Goal: Task Accomplishment & Management: Manage account settings

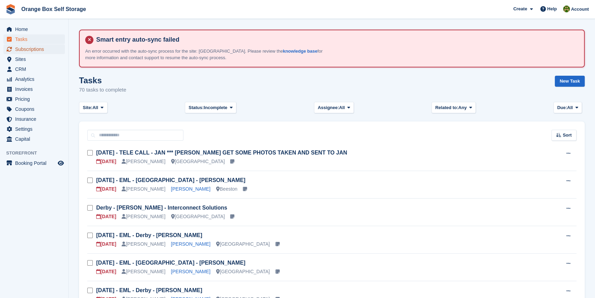
click at [27, 50] on span "Subscriptions" at bounding box center [35, 49] width 41 height 10
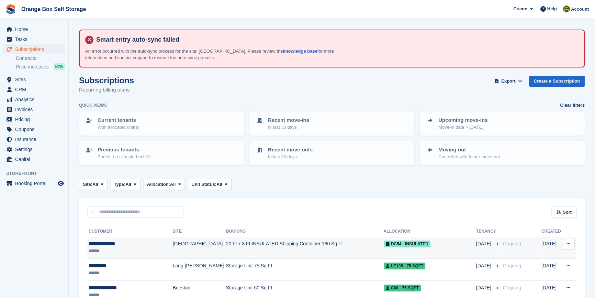
click at [131, 241] on div "**********" at bounding box center [129, 243] width 81 height 7
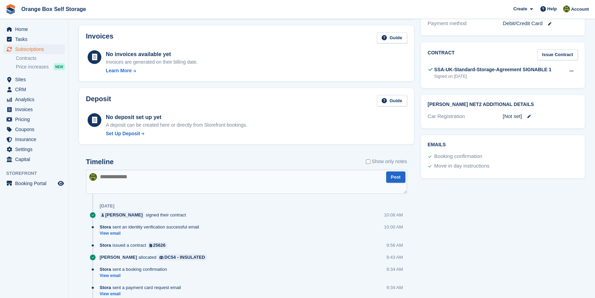
scroll to position [290, 0]
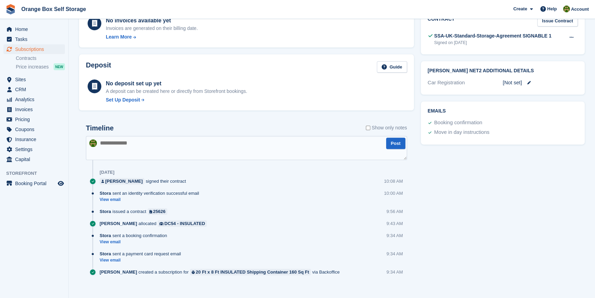
click at [232, 139] on textarea at bounding box center [246, 148] width 321 height 24
click at [203, 143] on textarea at bounding box center [246, 148] width 321 height 24
click at [27, 112] on span "Invoices" at bounding box center [35, 109] width 41 height 10
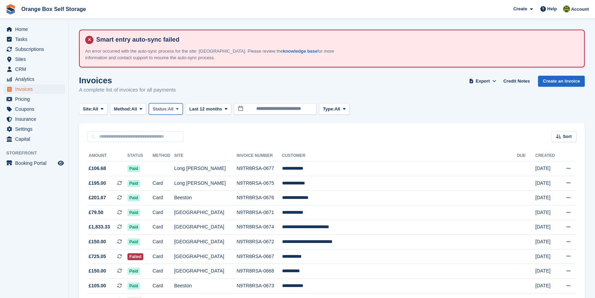
click at [161, 108] on span "Status:" at bounding box center [160, 109] width 15 height 7
click at [174, 160] on link "Open" at bounding box center [182, 162] width 60 height 12
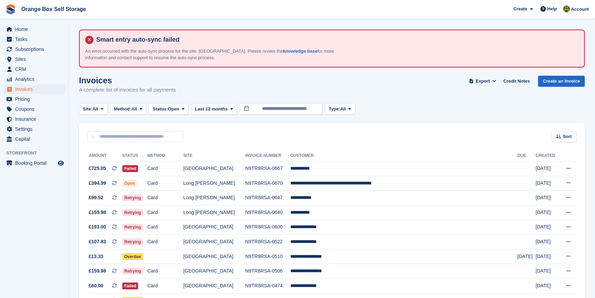
click at [54, 208] on aside "Home Tasks Subscriptions Subscriptions Subscriptions Contracts Price increases …" at bounding box center [34, 150] width 68 height 263
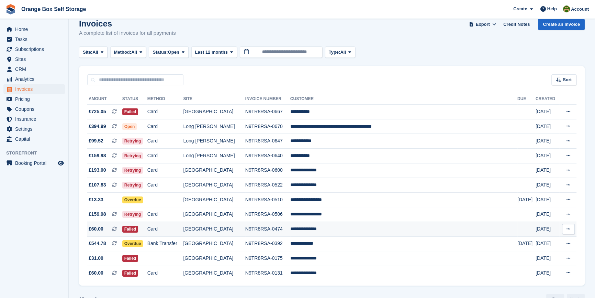
scroll to position [76, 0]
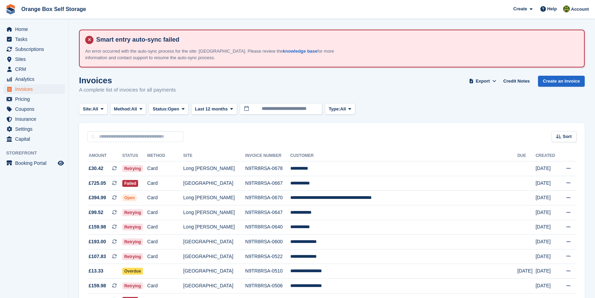
scroll to position [76, 0]
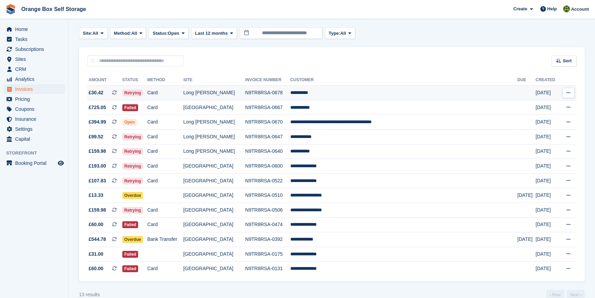
click at [239, 93] on td "Long [PERSON_NAME]" at bounding box center [214, 93] width 62 height 15
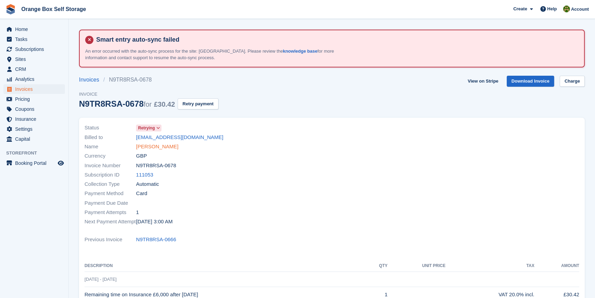
click at [152, 146] on link "[PERSON_NAME]" at bounding box center [157, 147] width 42 height 8
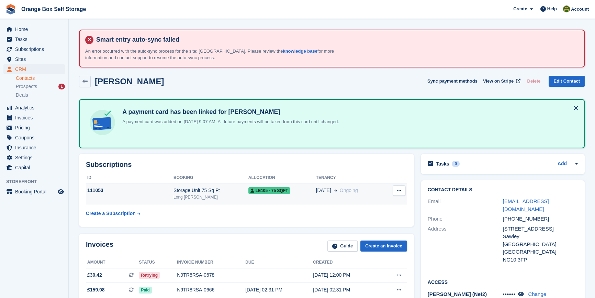
click at [399, 190] on icon at bounding box center [399, 190] width 4 height 4
click at [193, 198] on div "Long [PERSON_NAME]" at bounding box center [211, 197] width 75 height 6
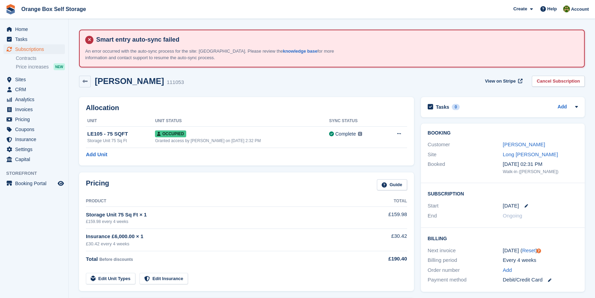
click at [287, 156] on div "Add Unit" at bounding box center [246, 155] width 321 height 8
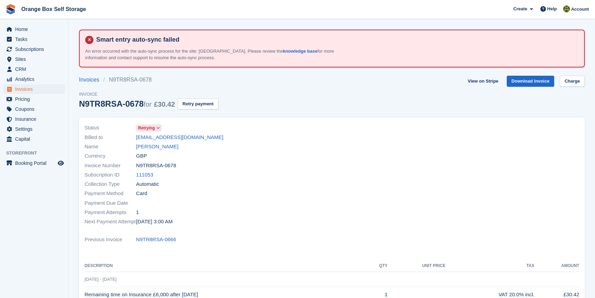
click at [348, 140] on div at bounding box center [458, 174] width 252 height 111
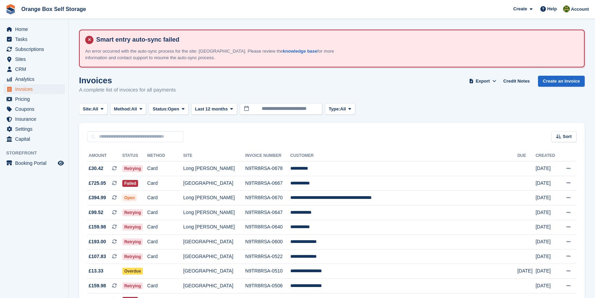
scroll to position [76, 0]
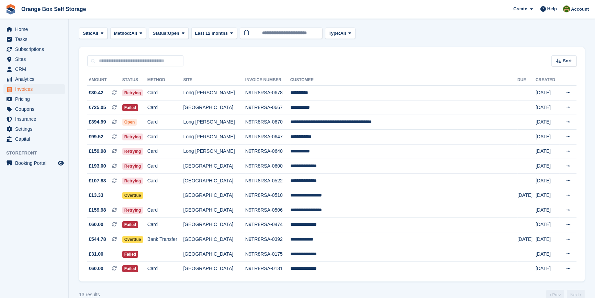
click at [245, 79] on th "Site" at bounding box center [214, 80] width 62 height 11
click at [251, 72] on div "**********" at bounding box center [332, 173] width 506 height 215
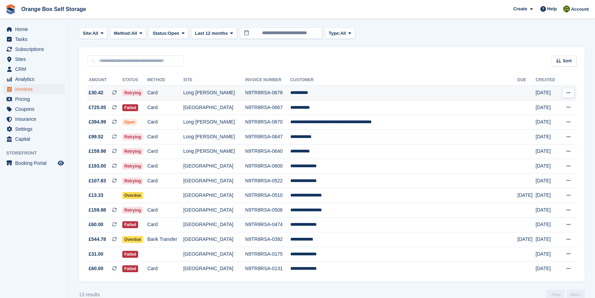
click at [290, 90] on td "N9TR8RSA-0678" at bounding box center [267, 93] width 45 height 15
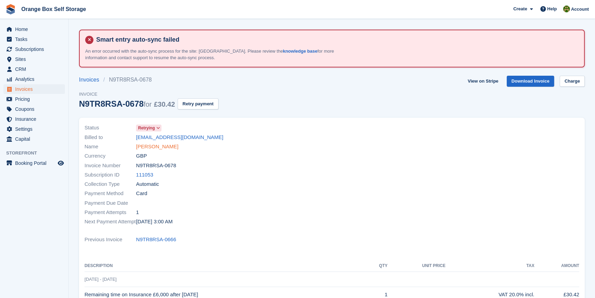
click at [158, 146] on link "[PERSON_NAME]" at bounding box center [157, 147] width 42 height 8
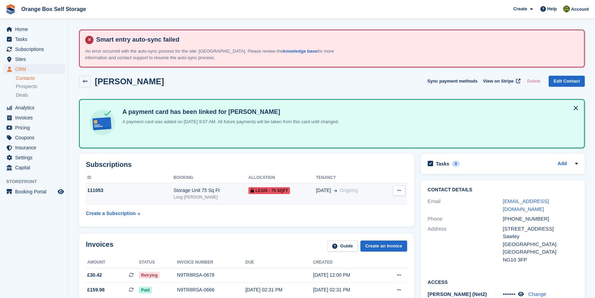
click at [196, 191] on div "Storage Unit 75 Sq Ft" at bounding box center [211, 190] width 75 height 7
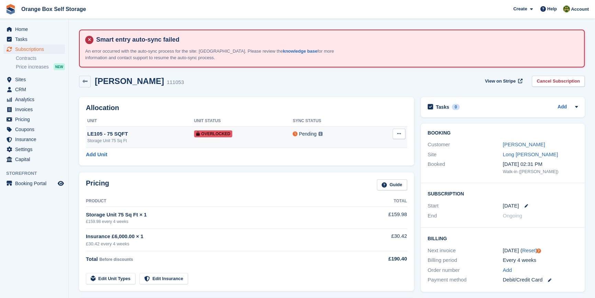
click at [395, 130] on button at bounding box center [399, 134] width 13 height 10
click at [358, 148] on p "Remove Overlock" at bounding box center [373, 147] width 60 height 9
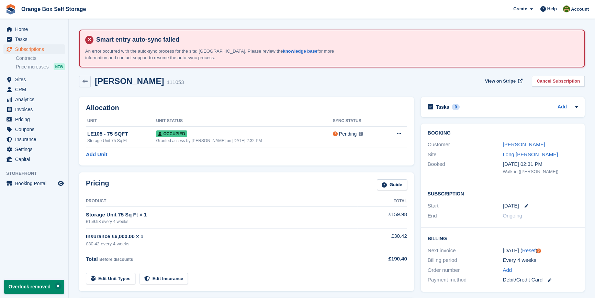
click at [258, 155] on div "Add Unit" at bounding box center [246, 155] width 321 height 8
click at [270, 119] on th "Unit Status" at bounding box center [242, 120] width 174 height 11
click at [34, 41] on span "Tasks" at bounding box center [35, 39] width 41 height 10
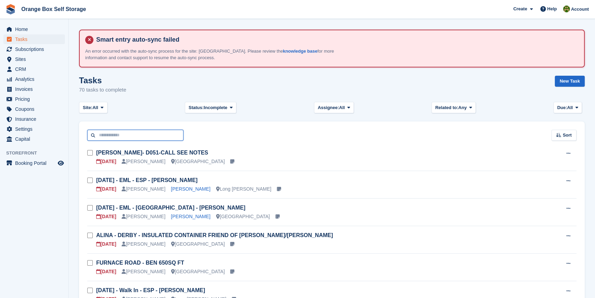
click at [129, 136] on input "text" at bounding box center [135, 135] width 96 height 11
type input "****"
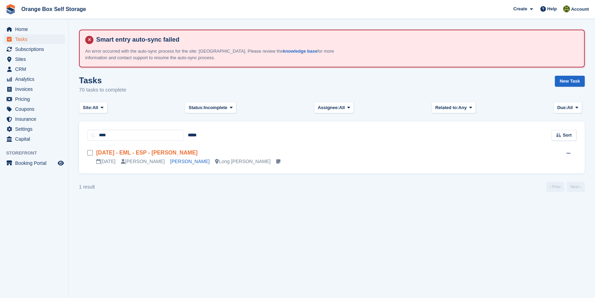
click at [164, 151] on link "[DATE] - EML - ESP - [PERSON_NAME]" at bounding box center [146, 153] width 101 height 6
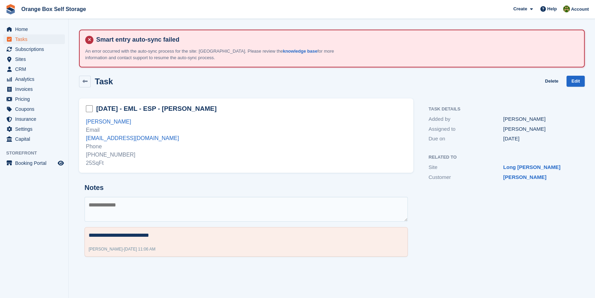
click at [211, 176] on div "**********" at bounding box center [246, 180] width 343 height 172
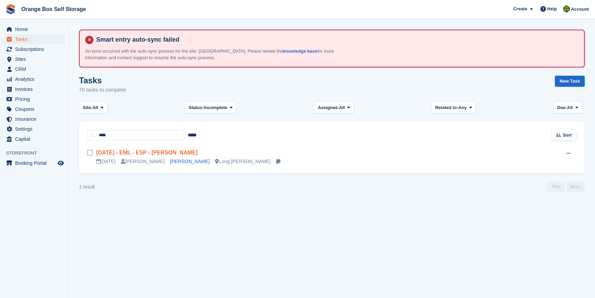
click at [136, 153] on link "[DATE] - EML - ESP - [PERSON_NAME]" at bounding box center [146, 153] width 101 height 6
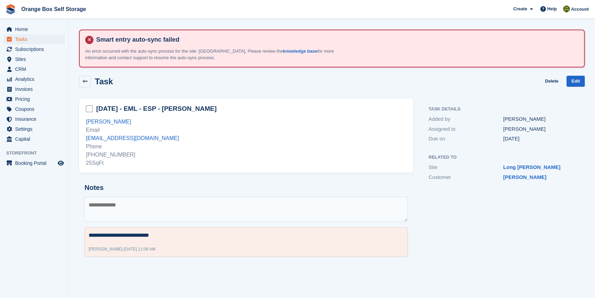
click at [205, 200] on textarea at bounding box center [246, 209] width 323 height 25
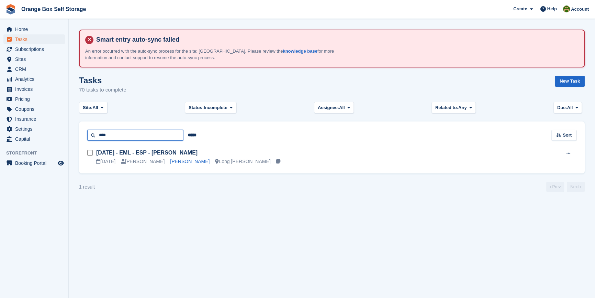
click at [122, 134] on input "****" at bounding box center [135, 135] width 96 height 11
type input "*****"
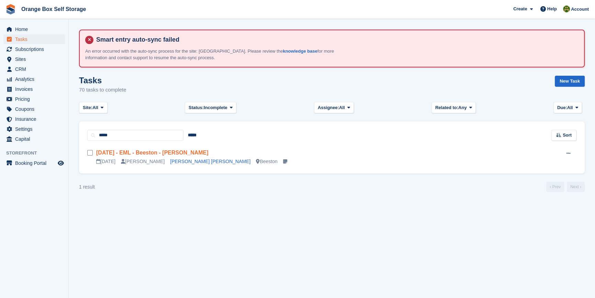
click at [160, 152] on link "[DATE] - EML - Beeston - [PERSON_NAME]" at bounding box center [152, 153] width 112 height 6
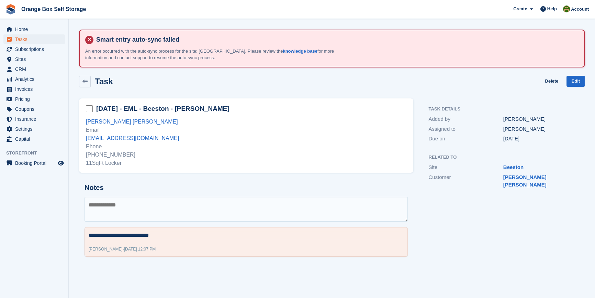
click at [185, 180] on div "**********" at bounding box center [246, 220] width 334 height 84
click at [53, 196] on aside "Home Tasks Subscriptions Subscriptions Subscriptions Contracts Price increases …" at bounding box center [34, 150] width 68 height 263
click at [49, 199] on aside "Home Tasks Subscriptions Subscriptions Subscriptions Contracts Price increases …" at bounding box center [34, 150] width 68 height 263
click at [220, 187] on h2 "Notes" at bounding box center [246, 188] width 323 height 8
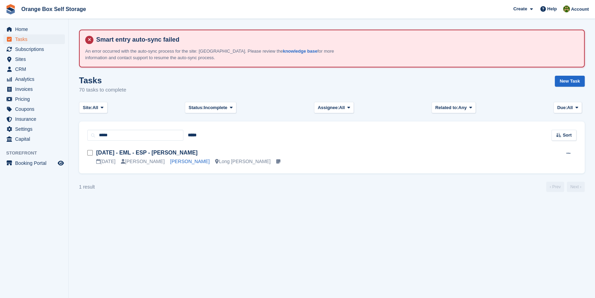
click at [167, 230] on section "Smart entry auto-sync failed An error occurred with the auto-sync process for t…" at bounding box center [332, 149] width 527 height 298
